Goal: Information Seeking & Learning: Learn about a topic

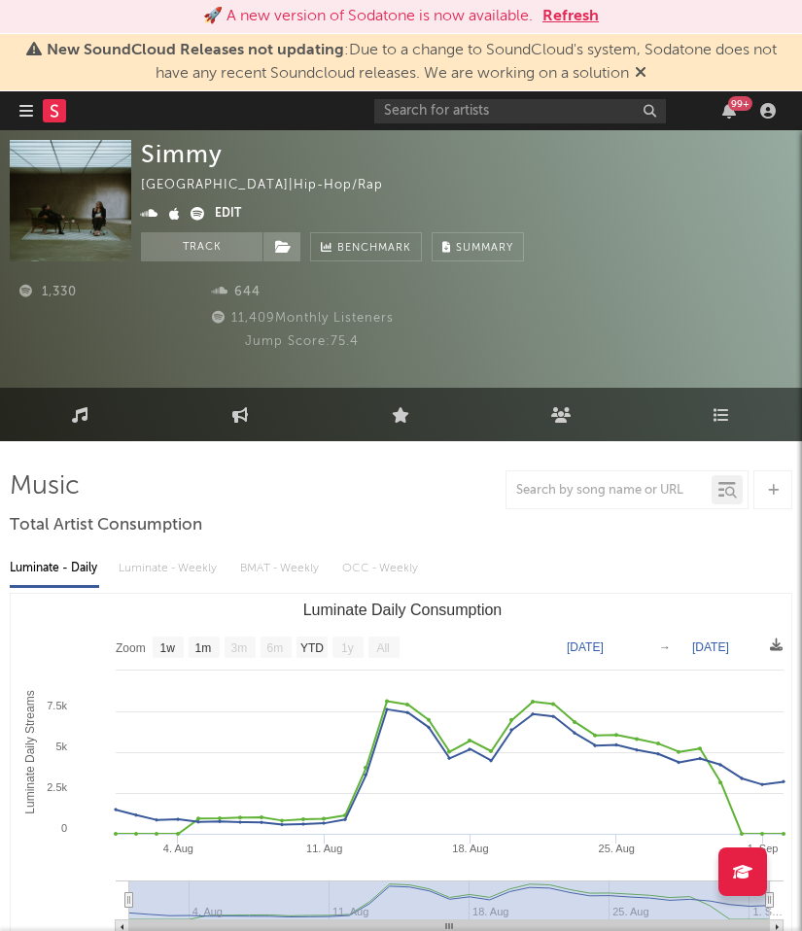
select select "1w"
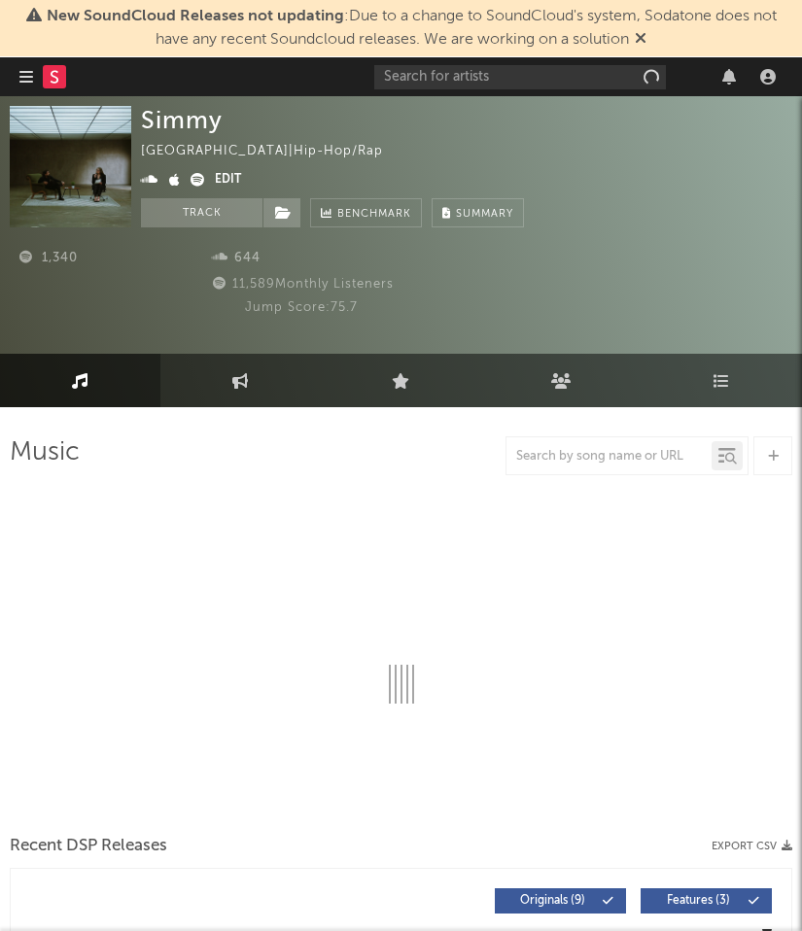
select select "1w"
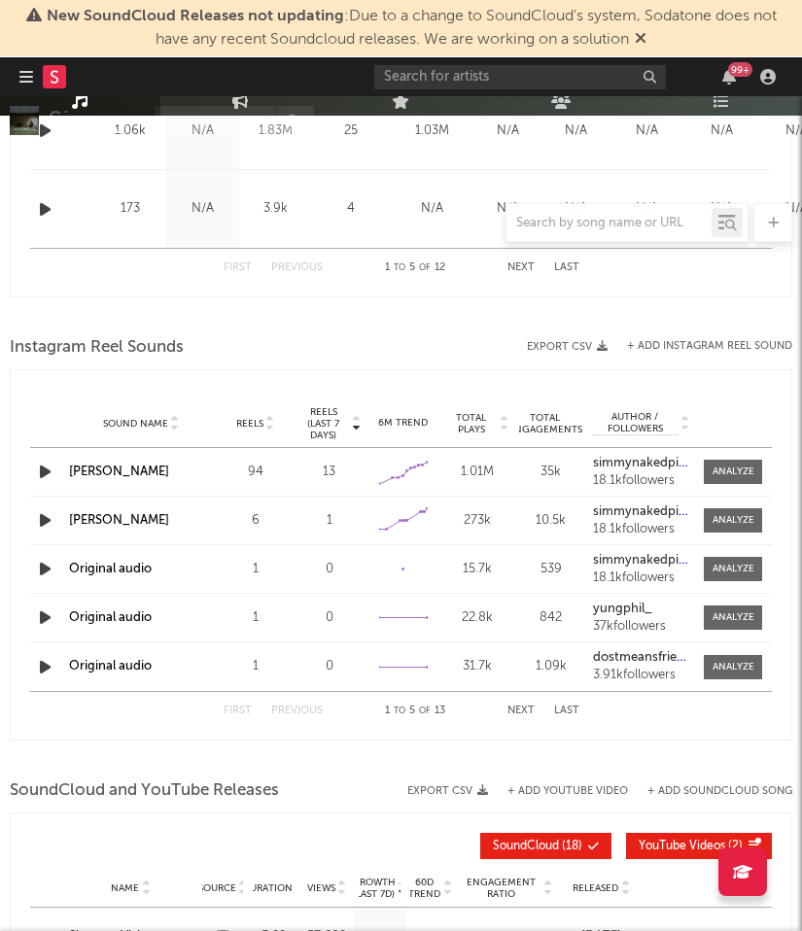
scroll to position [1287, 0]
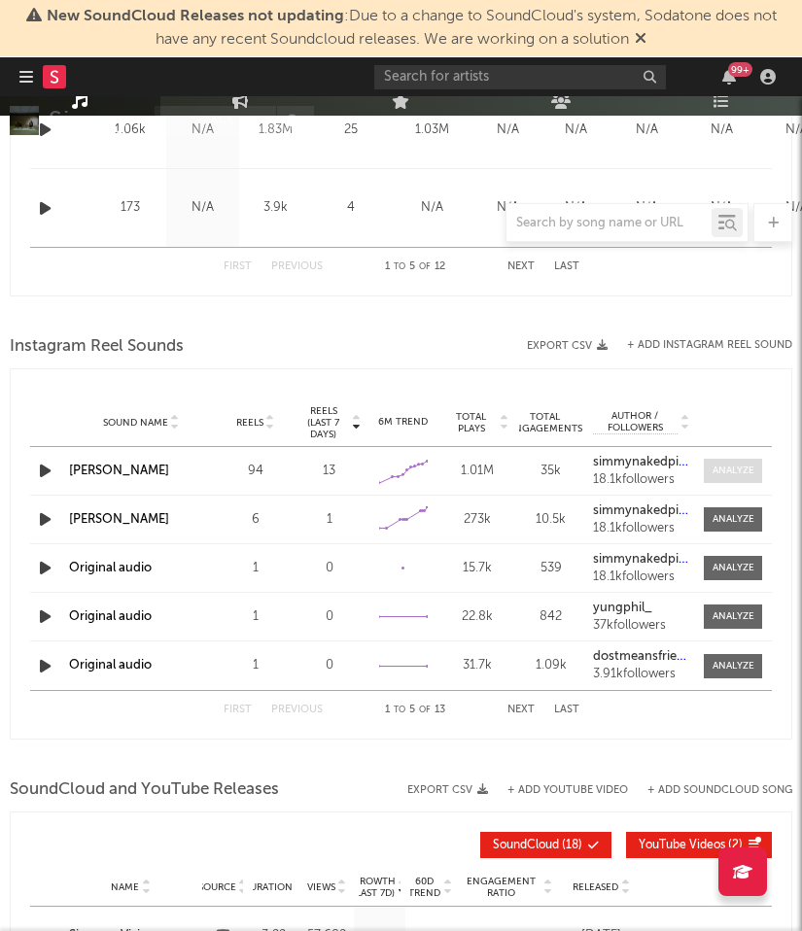
click at [713, 476] on div at bounding box center [734, 471] width 42 height 15
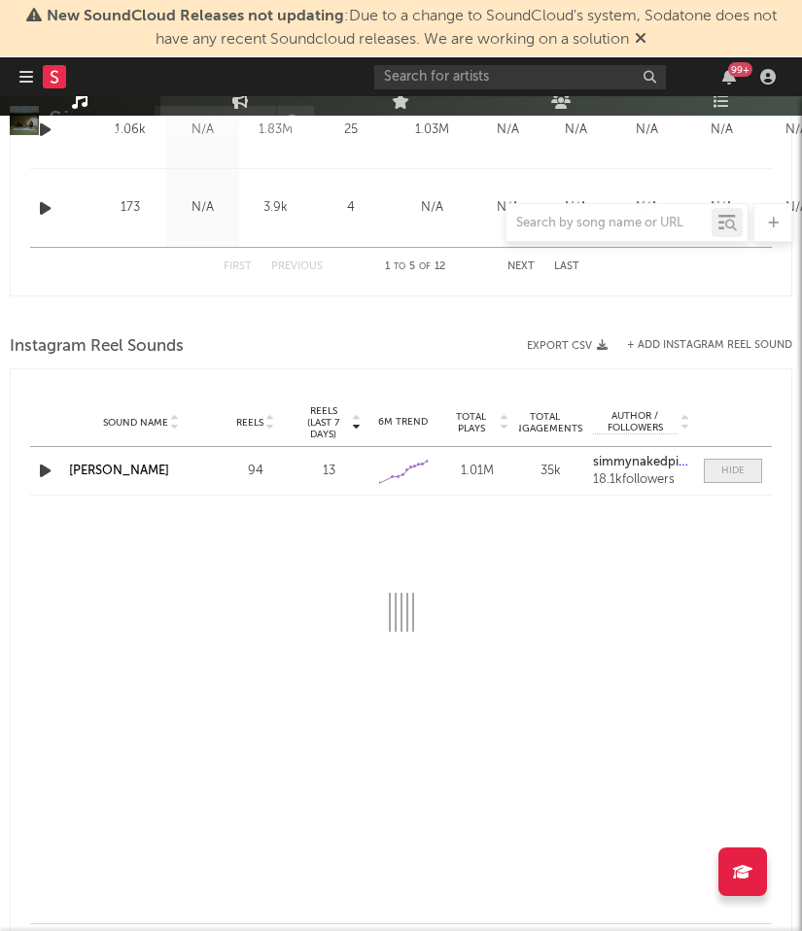
select select "6m"
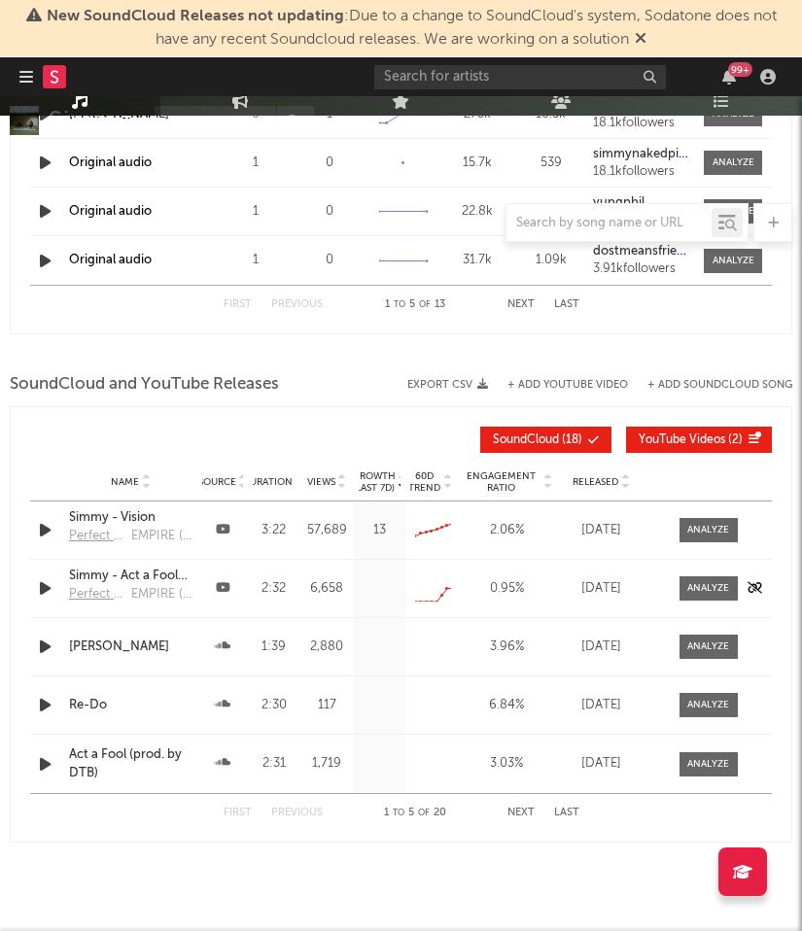
scroll to position [2081, 0]
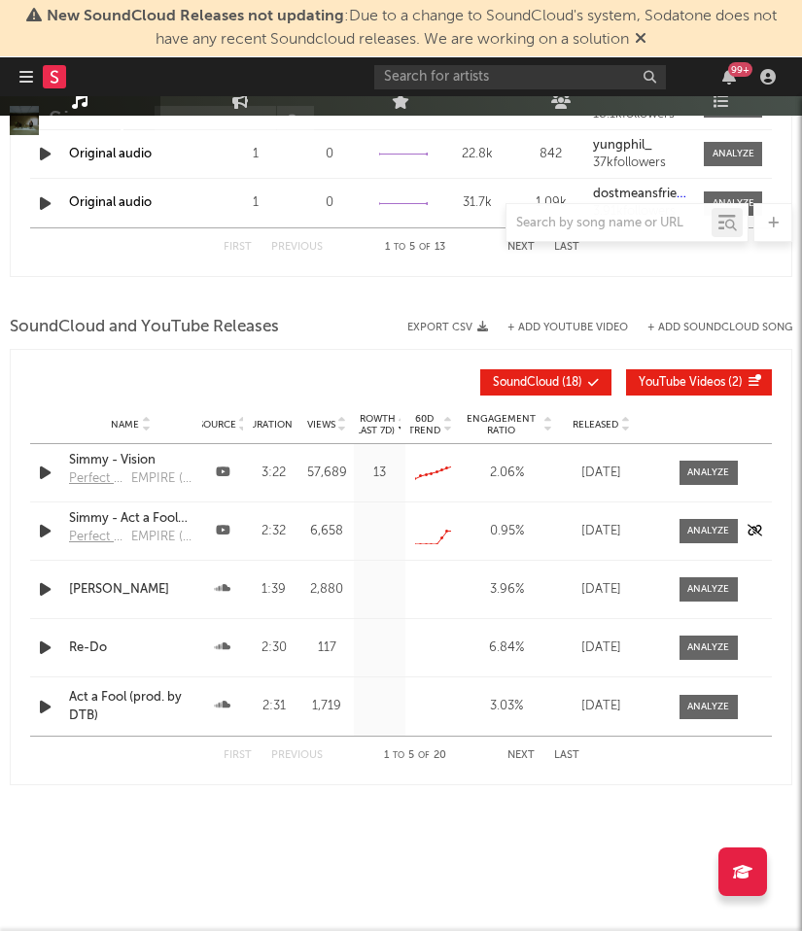
click at [146, 534] on div "EMPIRE (on behalf of Perfect Your Craft)" at bounding box center [162, 537] width 62 height 19
click at [167, 352] on div "Growth (Last 7d) Name Source Duration Views Growth (Last 7d) 60D Trend Engageme…" at bounding box center [401, 567] width 782 height 436
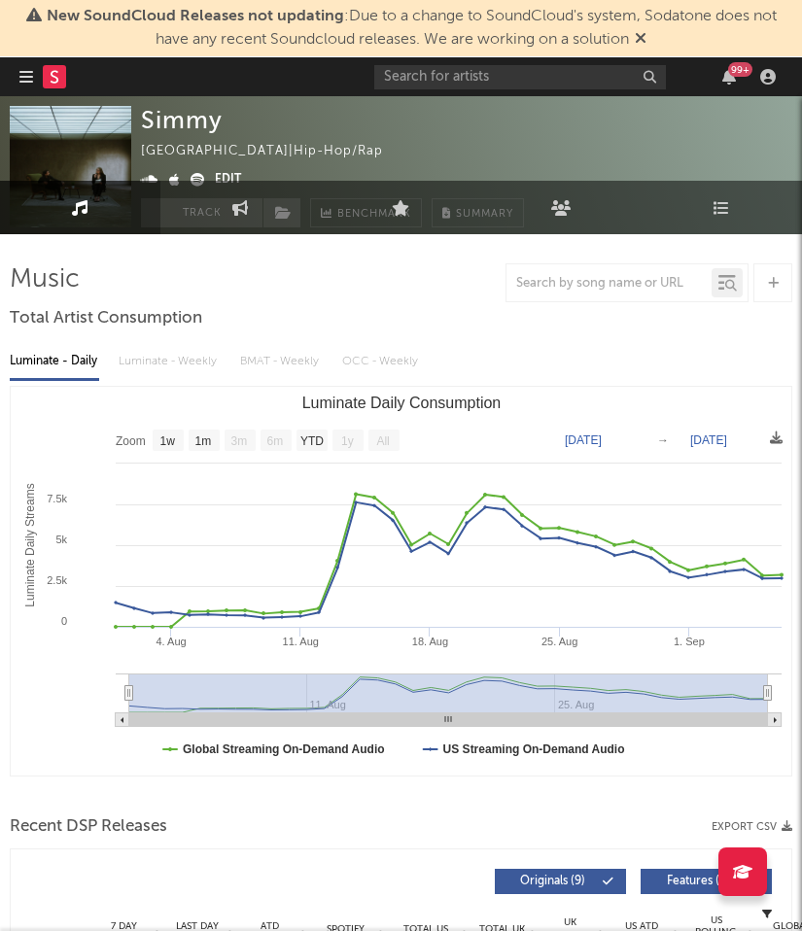
scroll to position [0, 0]
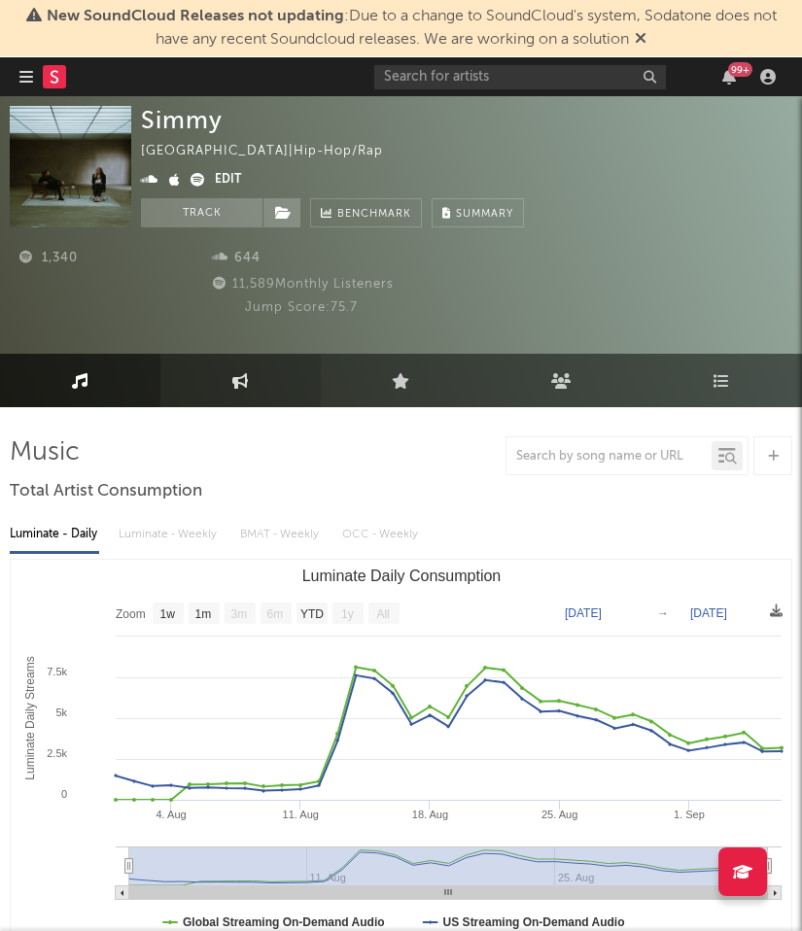
click at [210, 399] on link "Engagement" at bounding box center [240, 380] width 160 height 53
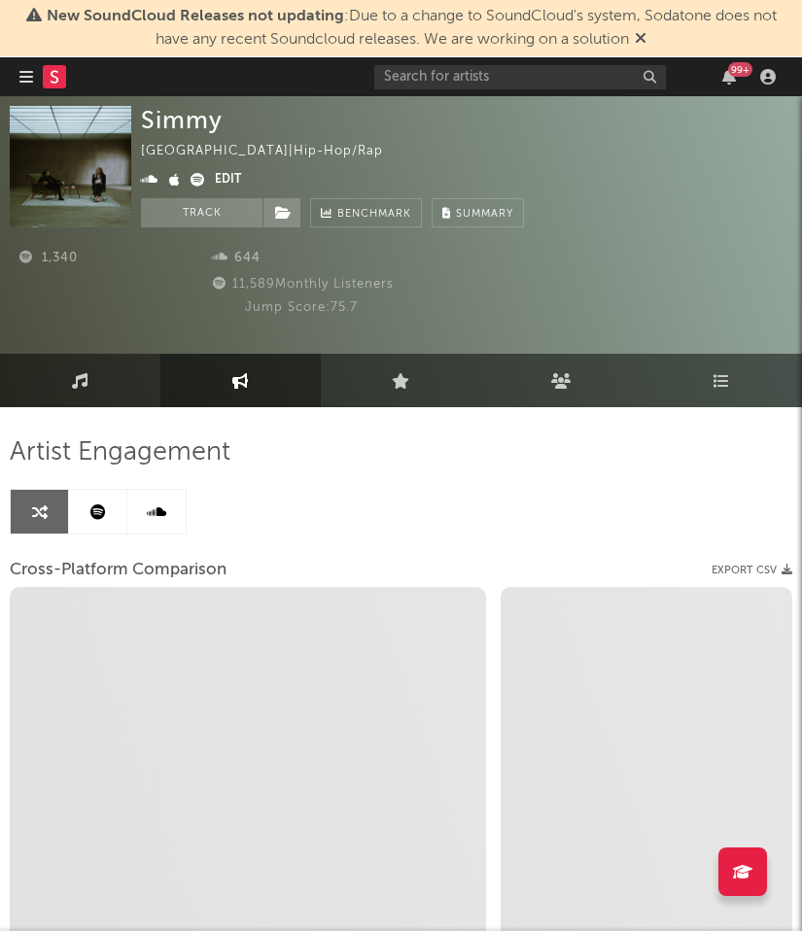
select select "1m"
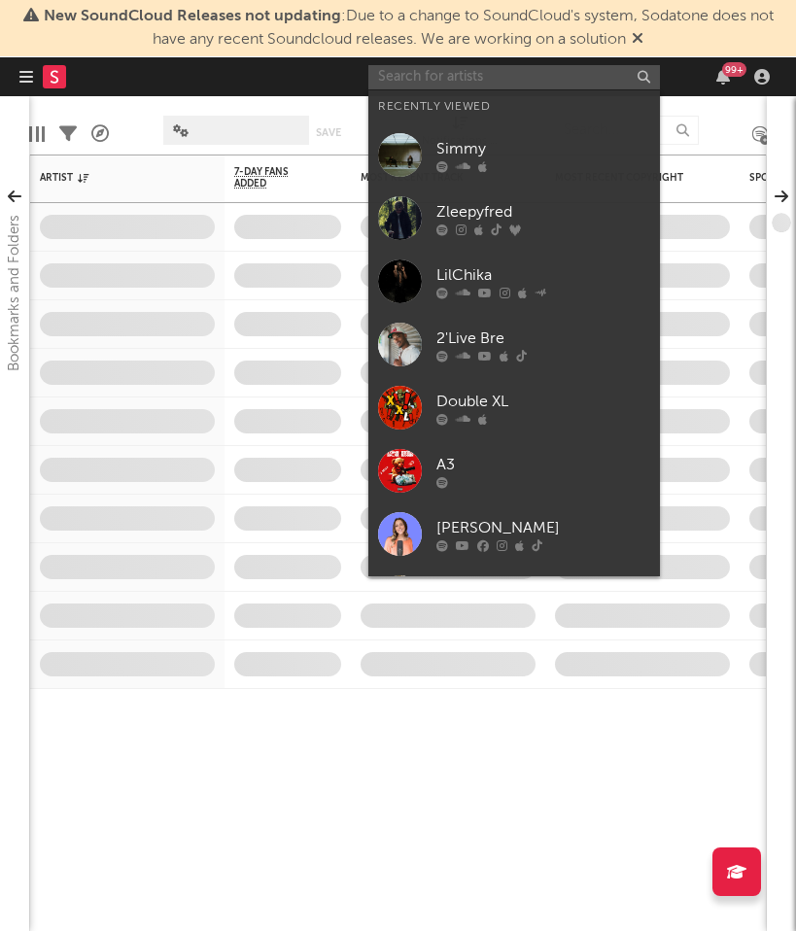
click at [462, 70] on input "text" at bounding box center [514, 77] width 292 height 24
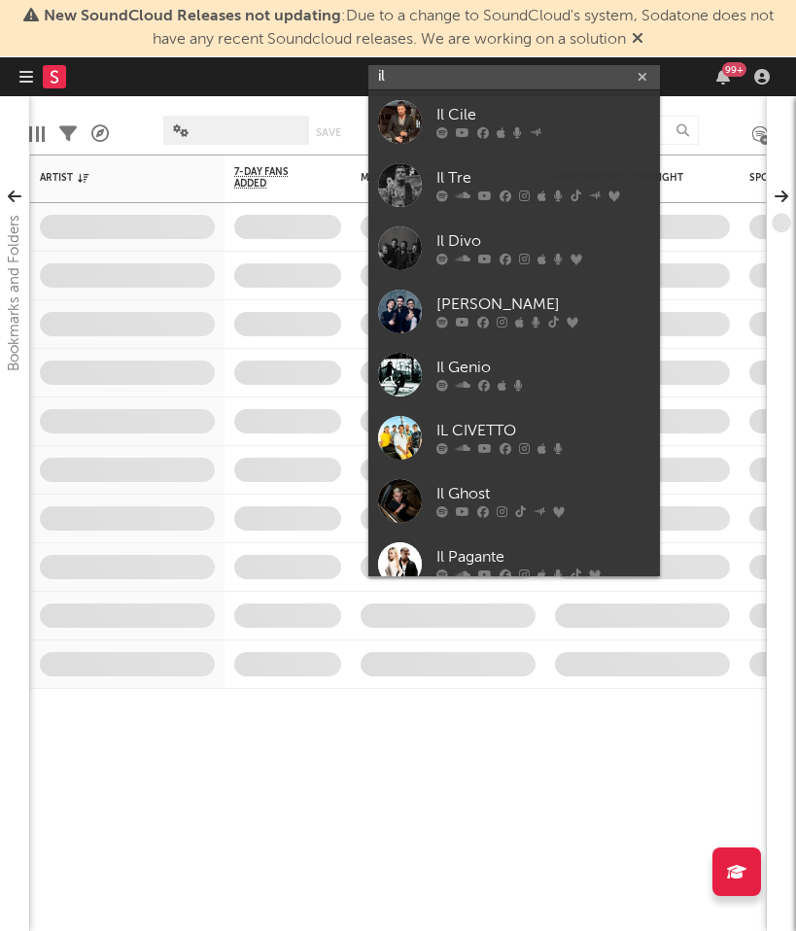
type input "i"
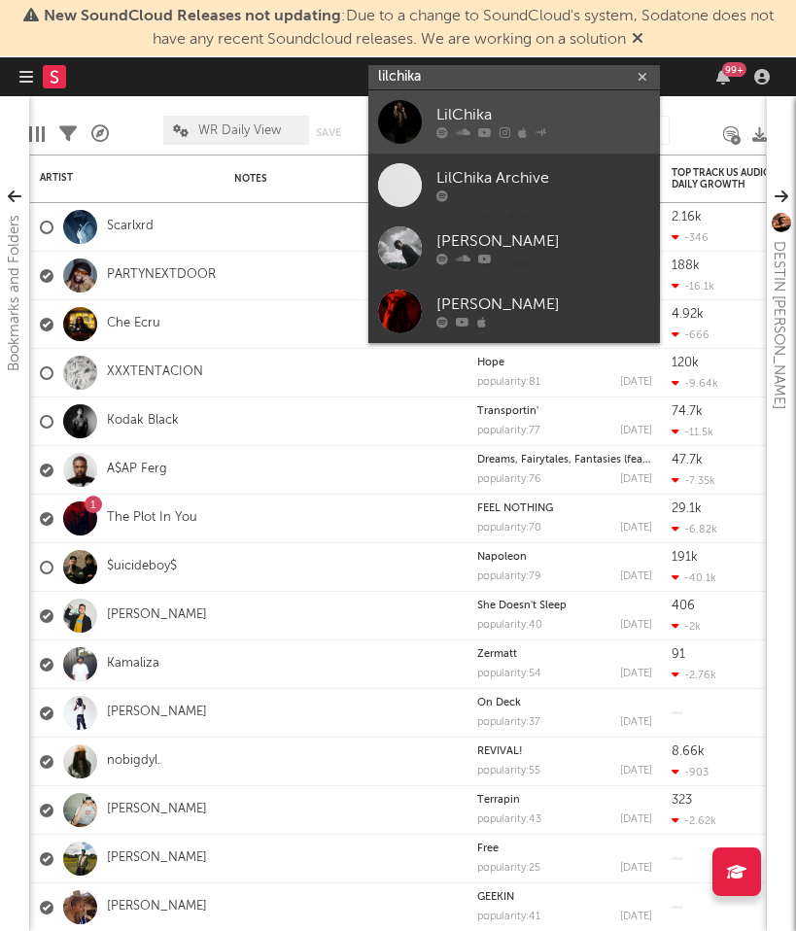
type input "lilchika"
click at [513, 113] on div "LilChika" at bounding box center [543, 115] width 214 height 23
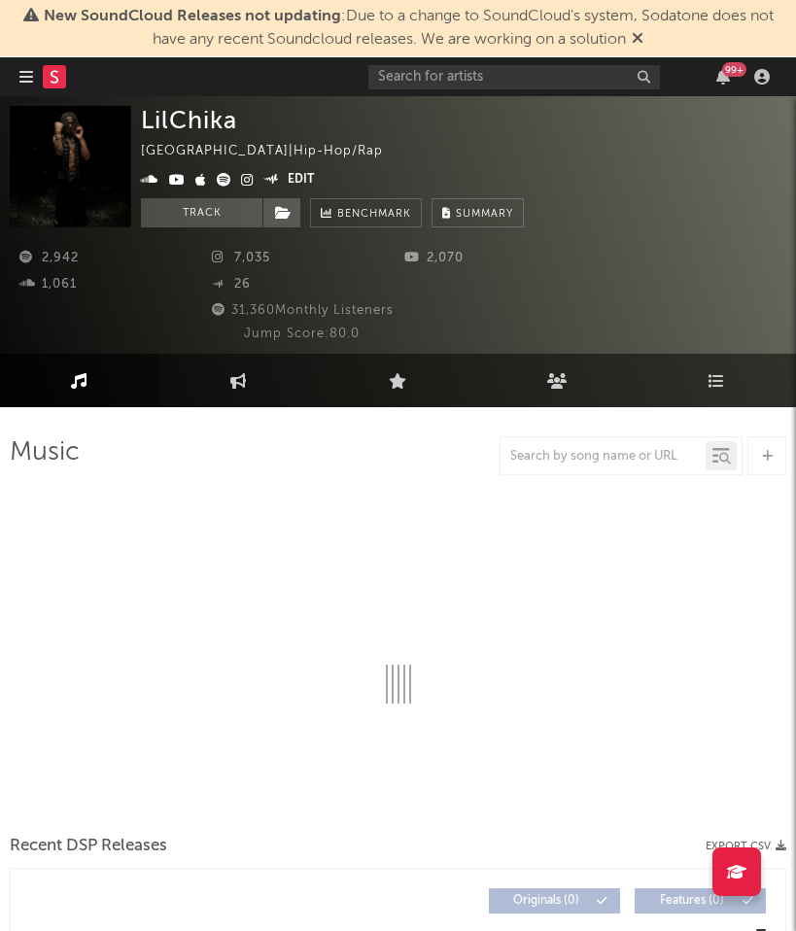
select select "1w"
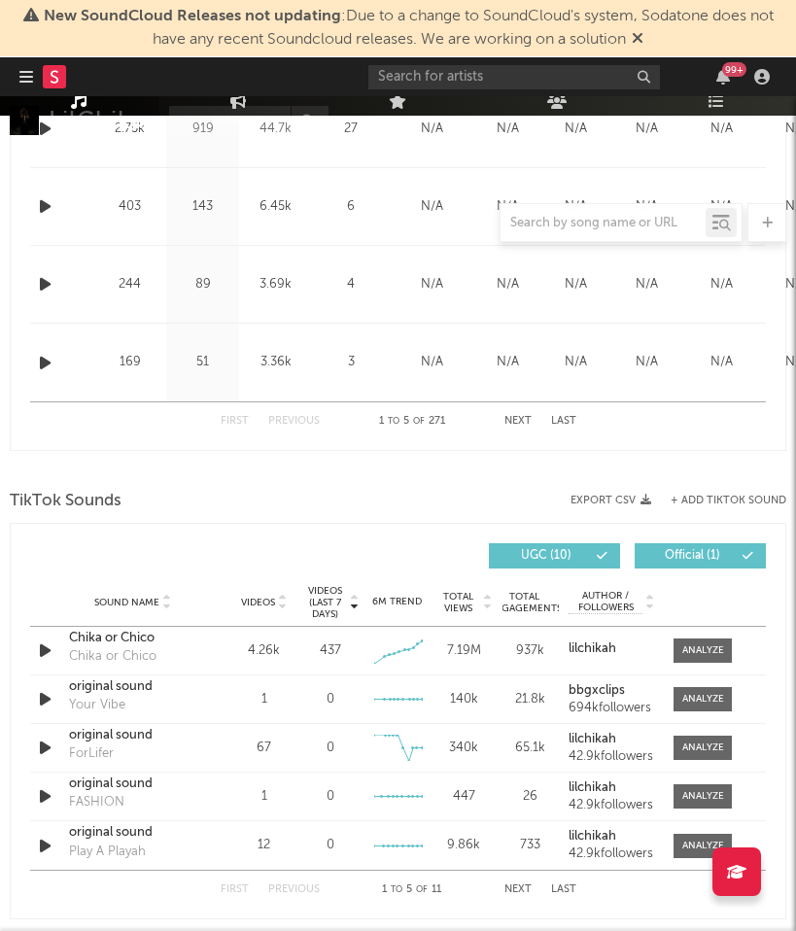
scroll to position [1159, 0]
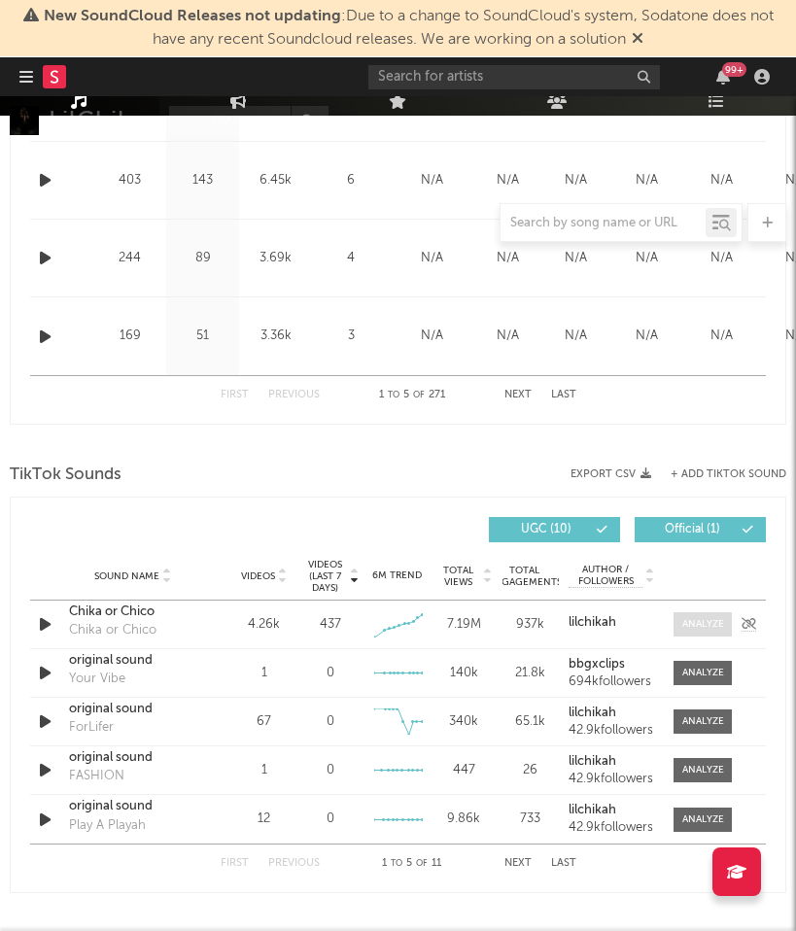
click at [716, 627] on div at bounding box center [703, 624] width 42 height 15
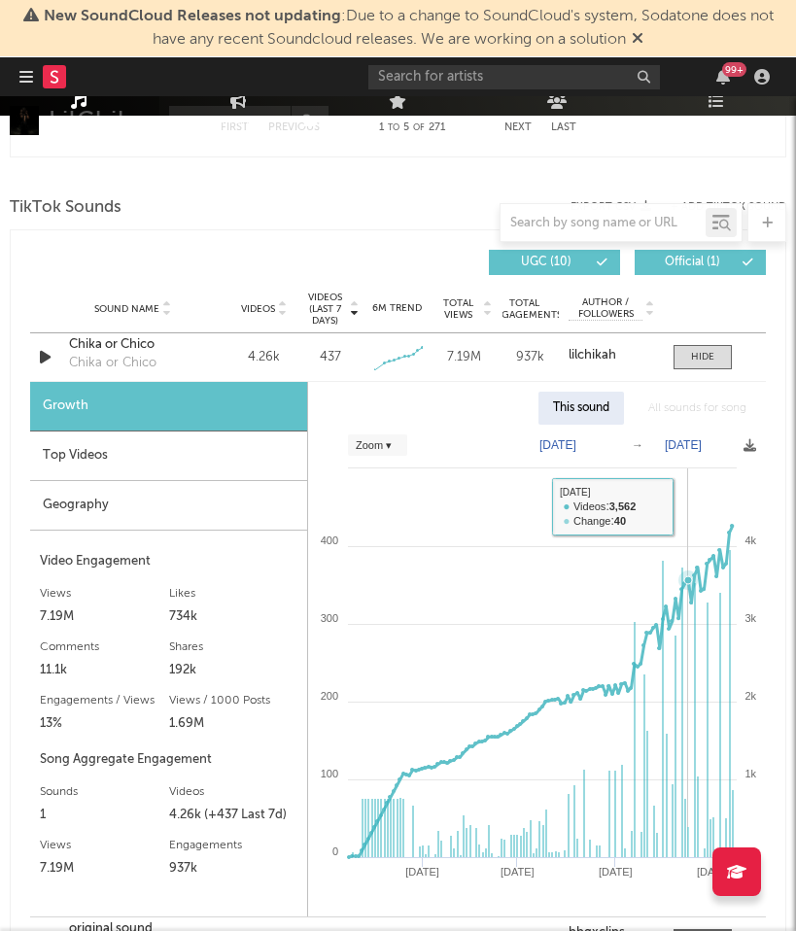
scroll to position [1430, 0]
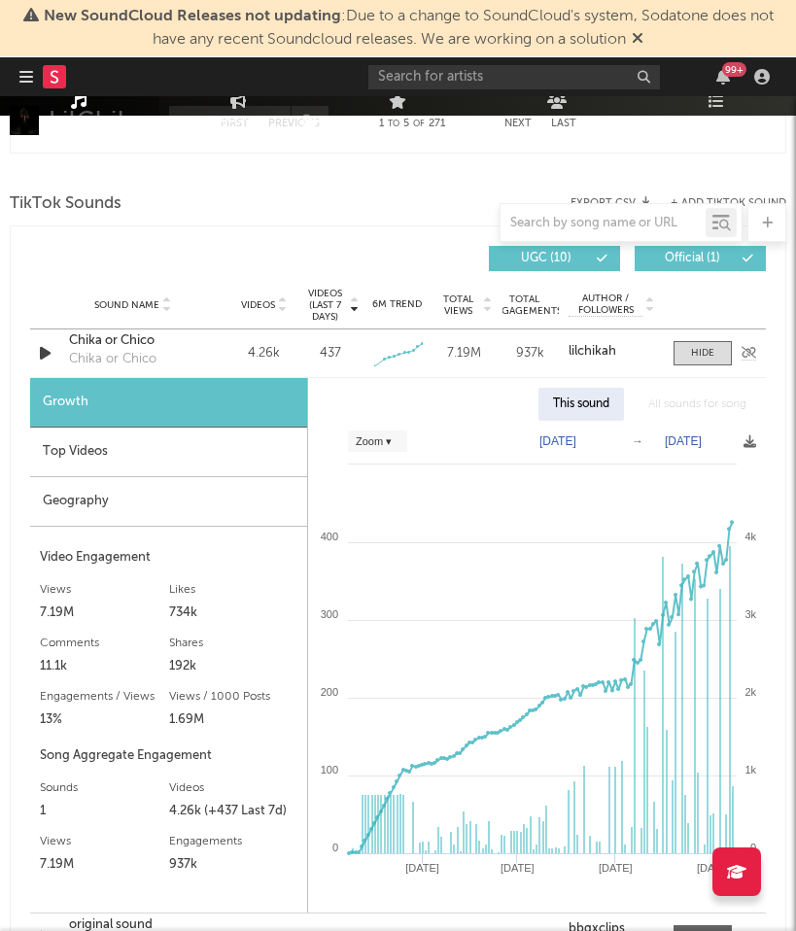
click at [134, 336] on div "Chika or Chico" at bounding box center [133, 340] width 128 height 19
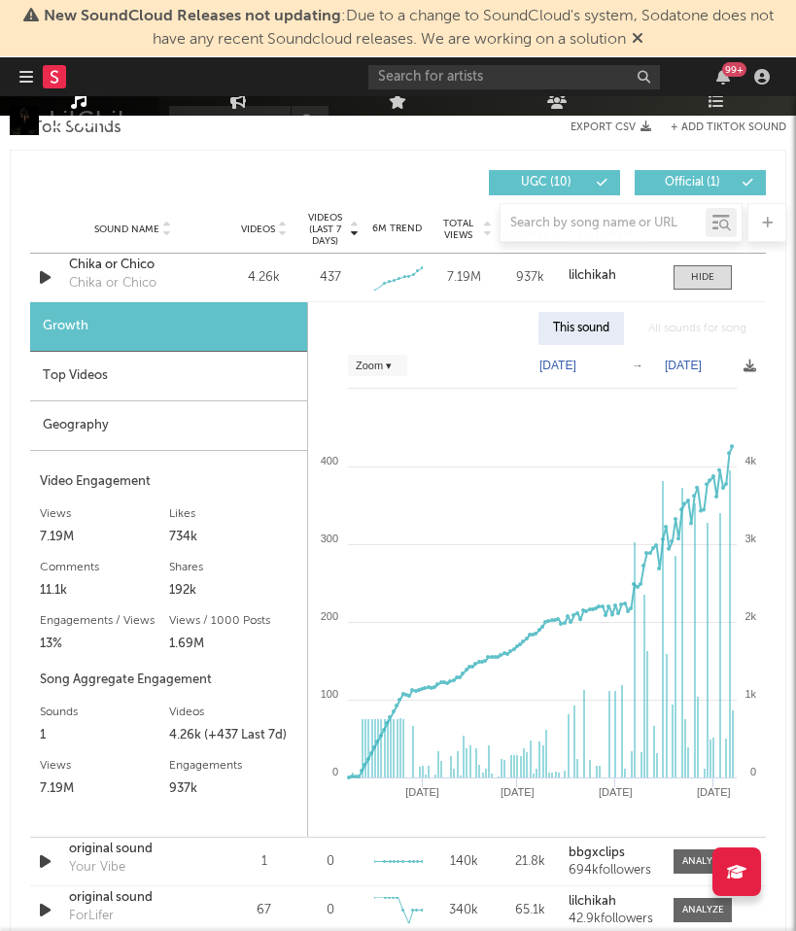
scroll to position [1508, 0]
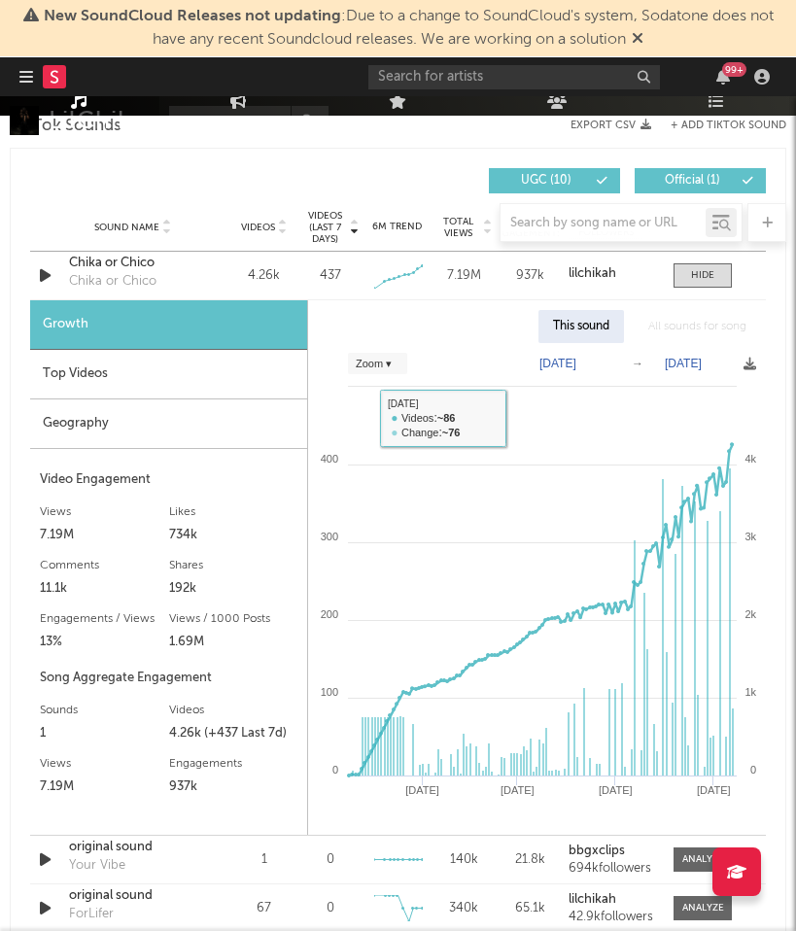
click at [182, 374] on div "Top Videos" at bounding box center [168, 375] width 277 height 50
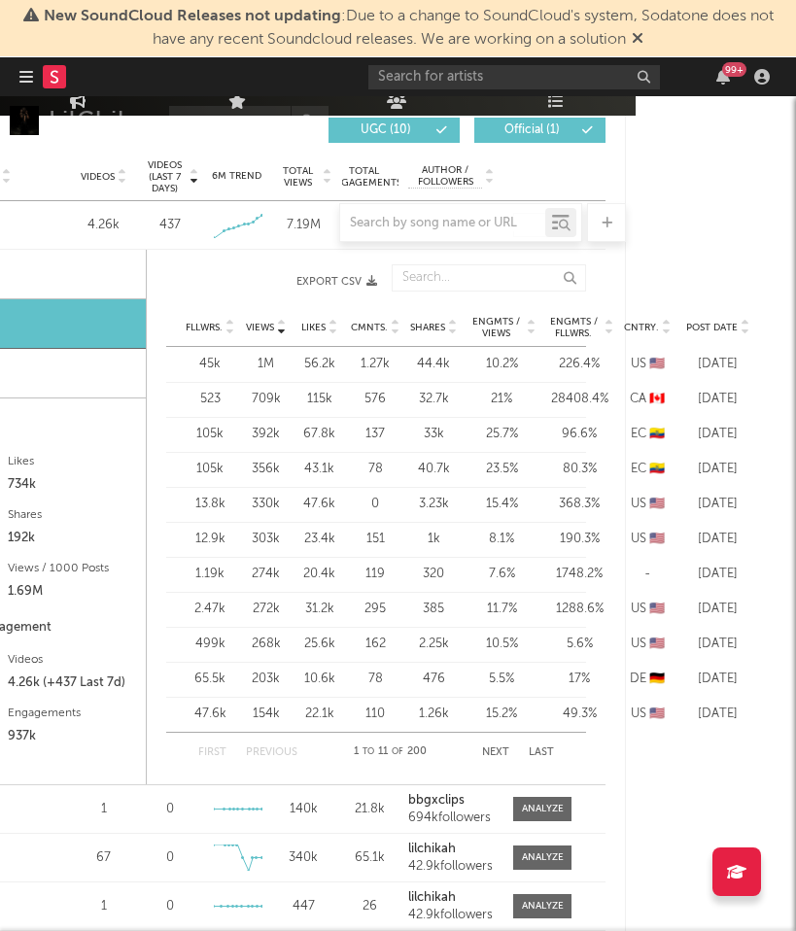
scroll to position [1558, 162]
click at [706, 326] on span "Post Date" at bounding box center [710, 328] width 52 height 12
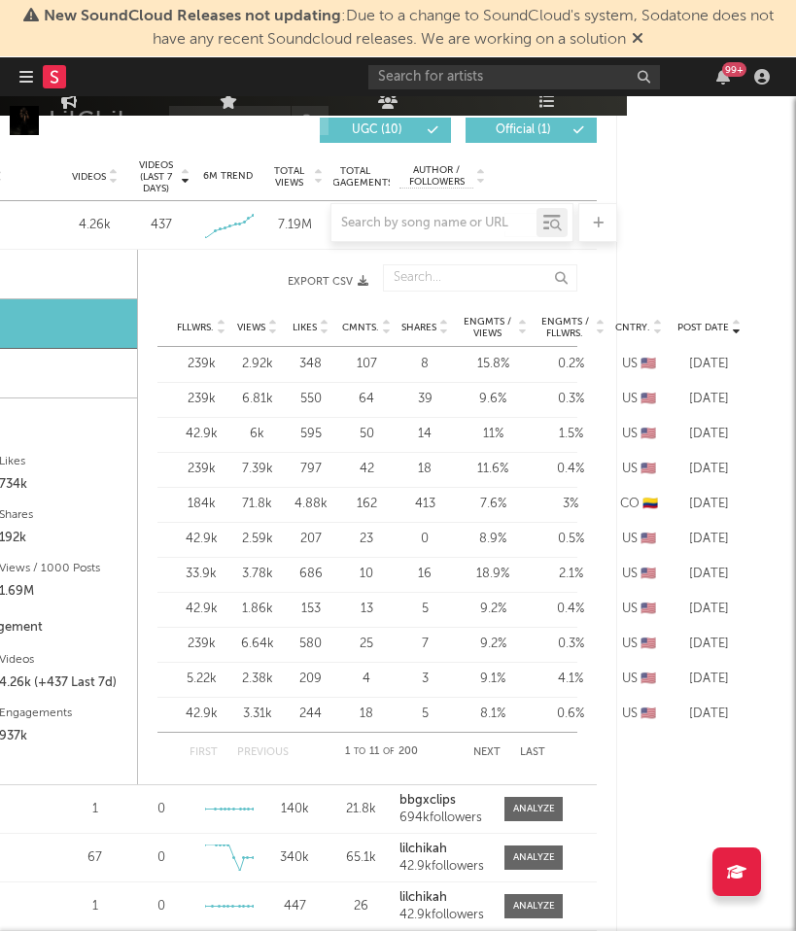
scroll to position [1558, 188]
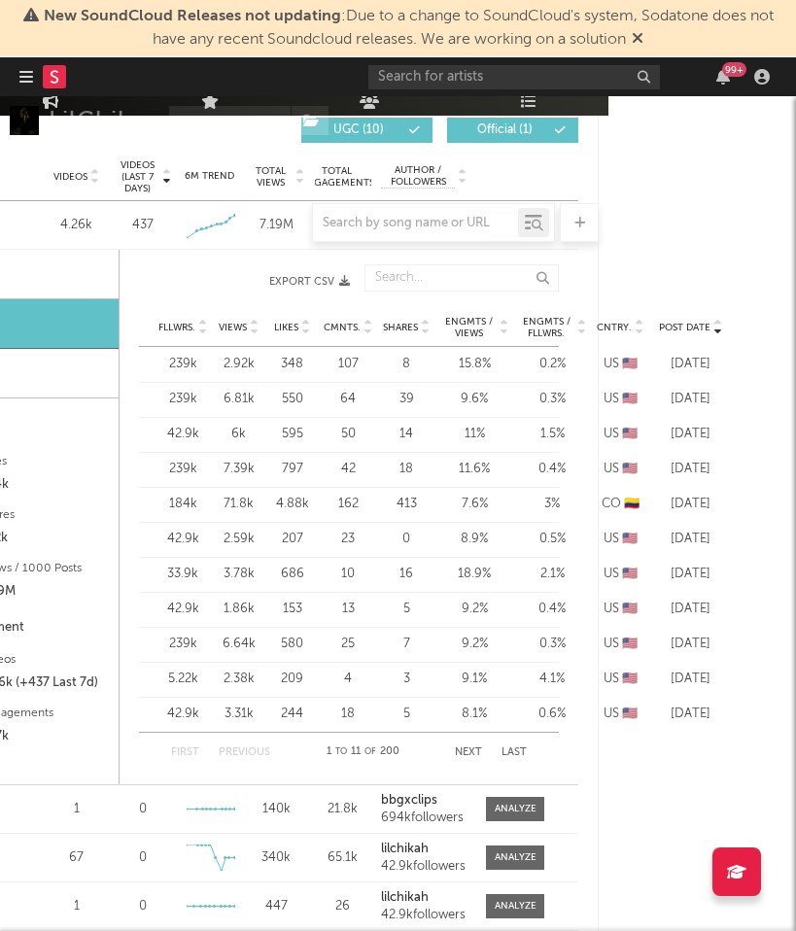
click at [191, 360] on div "239k" at bounding box center [182, 364] width 49 height 19
click at [180, 363] on div "239k" at bounding box center [182, 364] width 49 height 19
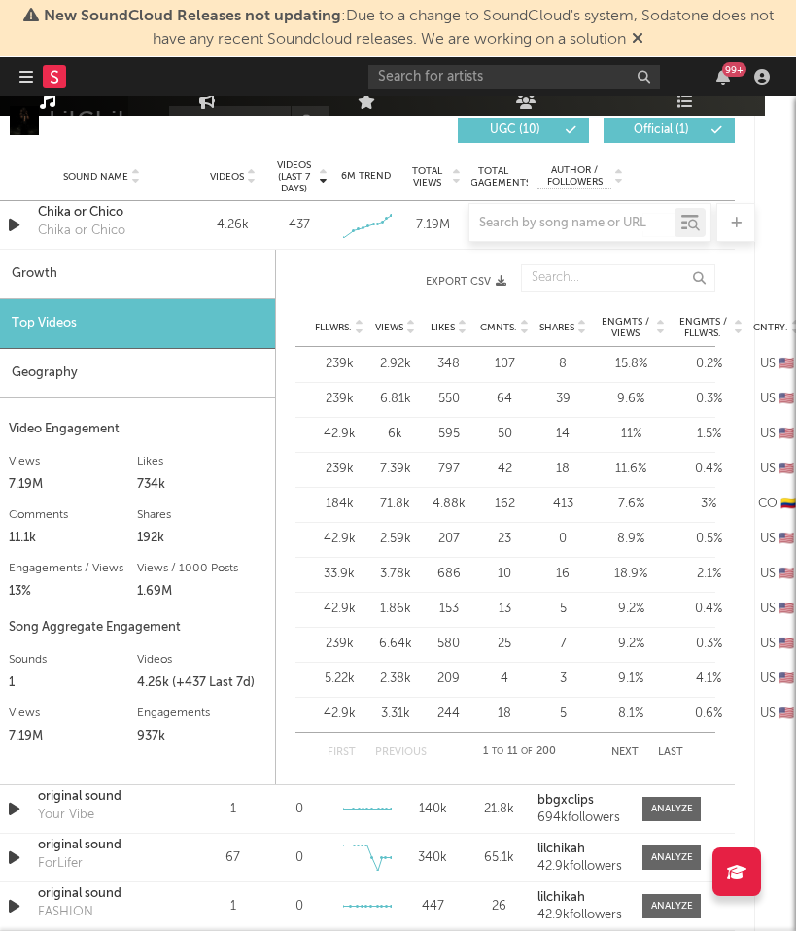
scroll to position [1558, 0]
